Goal: Information Seeking & Learning: Learn about a topic

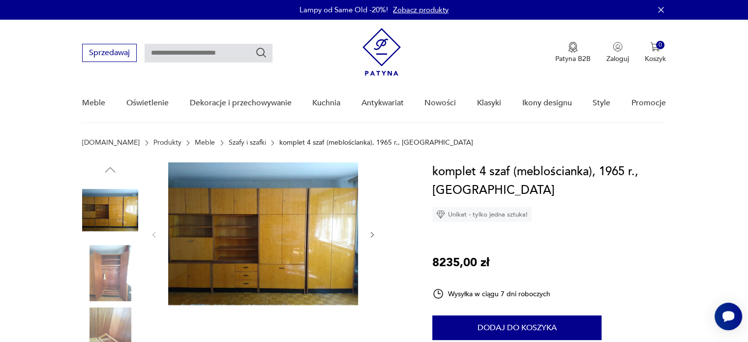
click at [299, 235] on img at bounding box center [263, 233] width 190 height 143
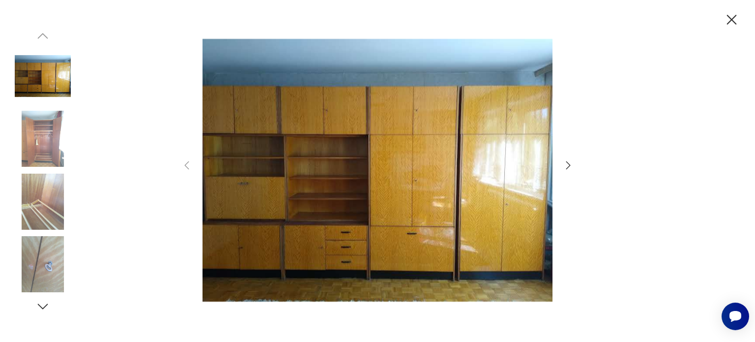
click at [569, 161] on icon "button" at bounding box center [569, 165] width 12 height 12
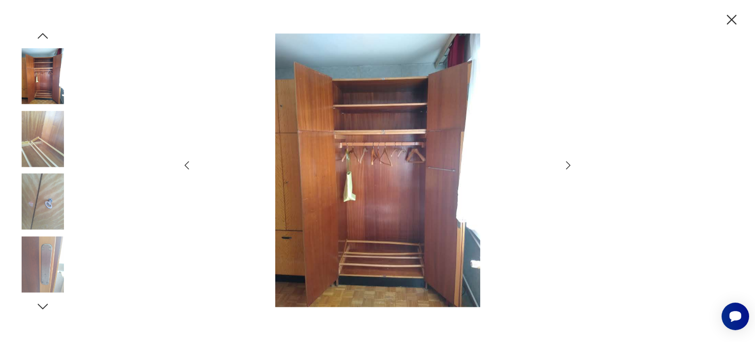
click at [569, 159] on icon "button" at bounding box center [569, 165] width 12 height 12
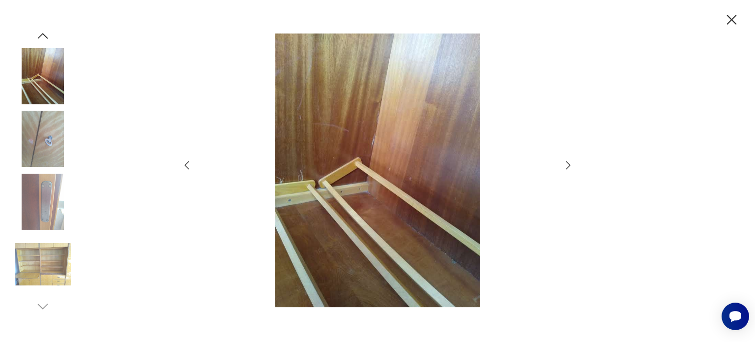
click at [569, 158] on div at bounding box center [377, 170] width 393 height 275
click at [735, 15] on icon "button" at bounding box center [731, 19] width 17 height 17
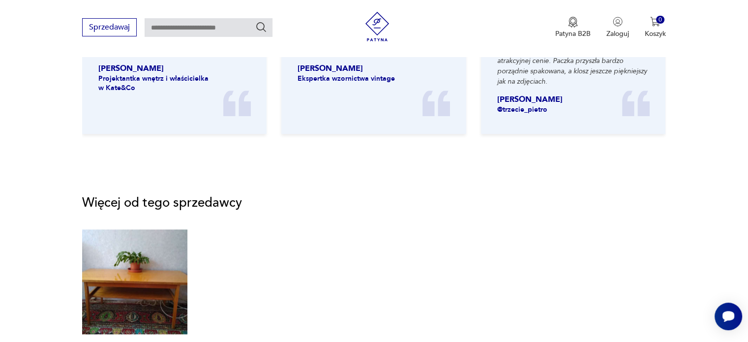
scroll to position [1279, 0]
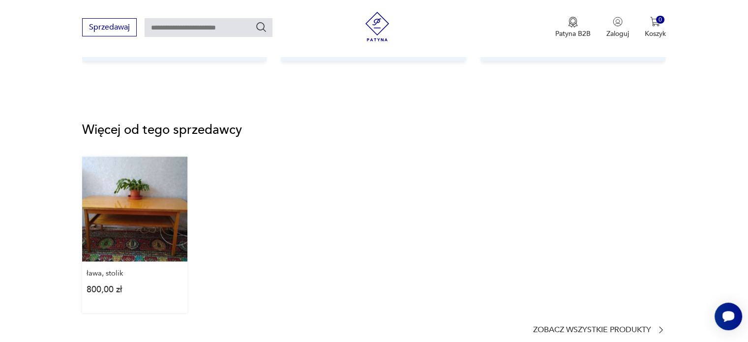
click at [146, 216] on link "ława, stolik 800,00 zł" at bounding box center [134, 234] width 105 height 156
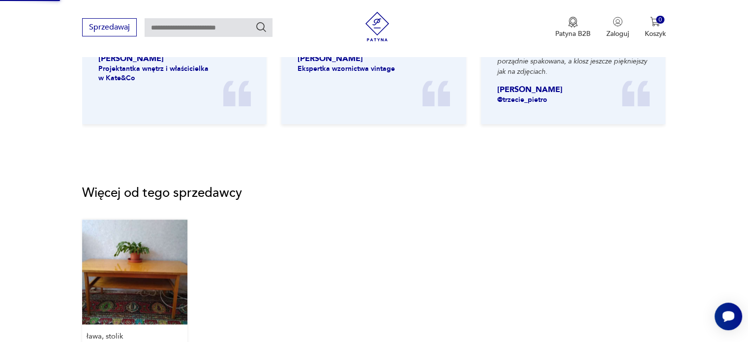
scroll to position [780, 0]
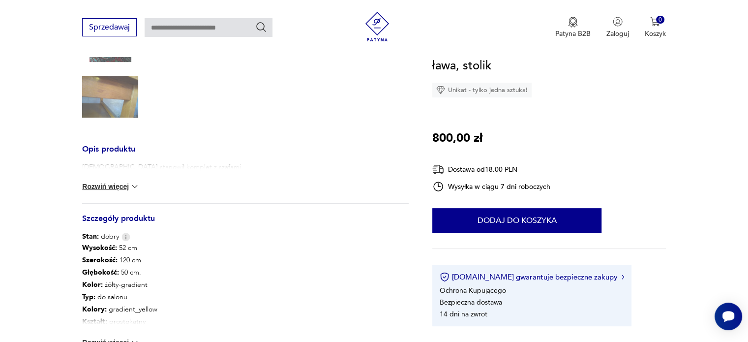
scroll to position [295, 0]
